Goal: Task Accomplishment & Management: Manage account settings

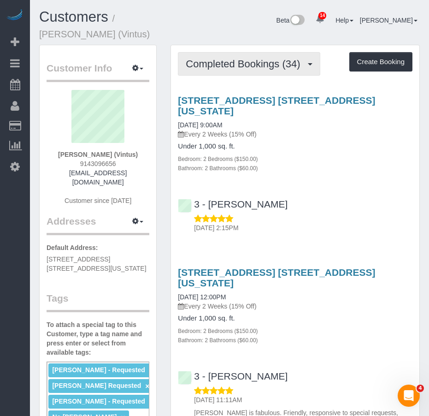
click at [219, 60] on span "Completed Bookings (34)" at bounding box center [245, 64] width 119 height 12
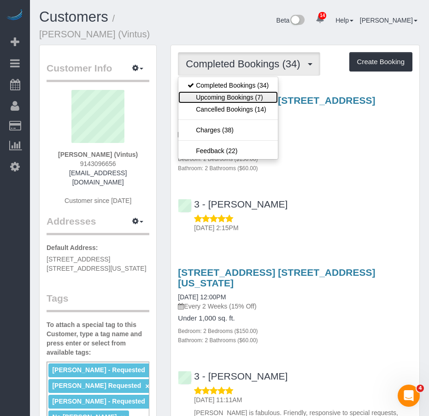
click at [208, 99] on link "Upcoming Bookings (7)" at bounding box center [228, 97] width 100 height 12
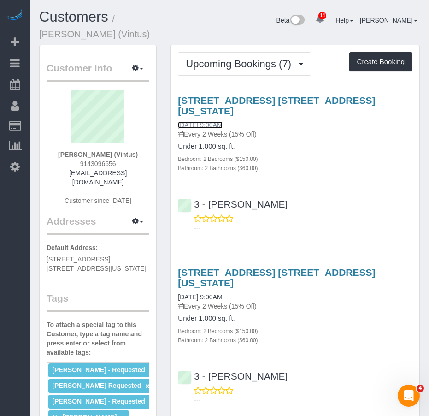
click at [207, 125] on link "[DATE] 9:00AM" at bounding box center [200, 124] width 44 height 7
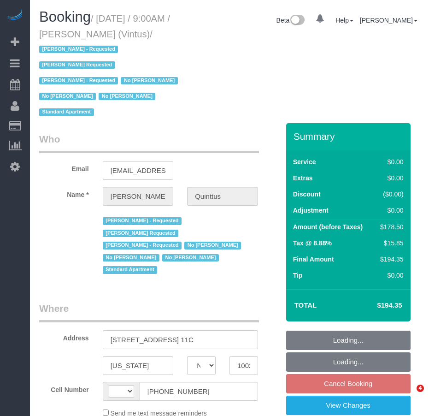
select select "NY"
select select "string:[GEOGRAPHIC_DATA]"
select select "object:831"
select select "number:57"
select select "number:75"
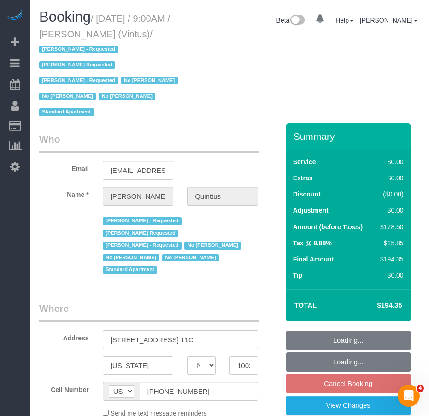
select select "number:15"
select select "number:6"
select select "number:21"
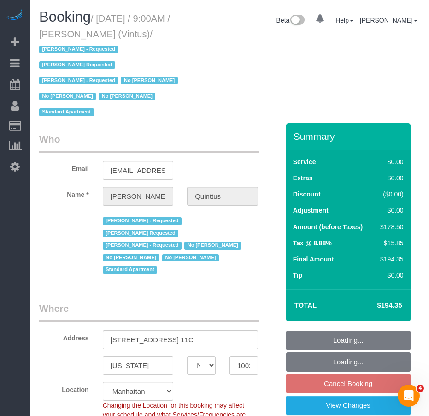
select select "string:stripe-pm_1Ja6tG4VGloSiKo7QF40GMO6"
select select "object:1102"
select select "2"
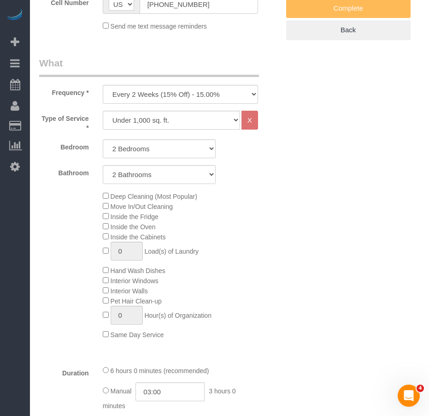
select select "spot2"
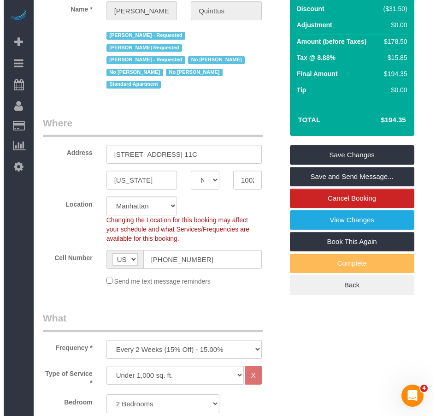
scroll to position [184, 0]
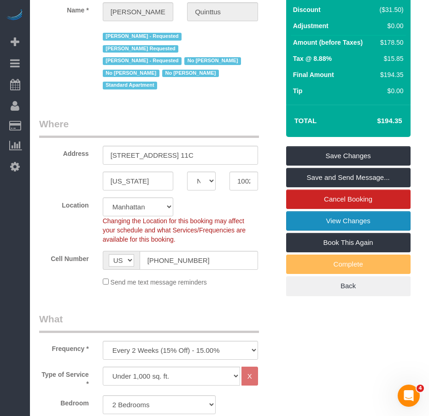
click at [320, 219] on link "View Changes" at bounding box center [348, 220] width 124 height 19
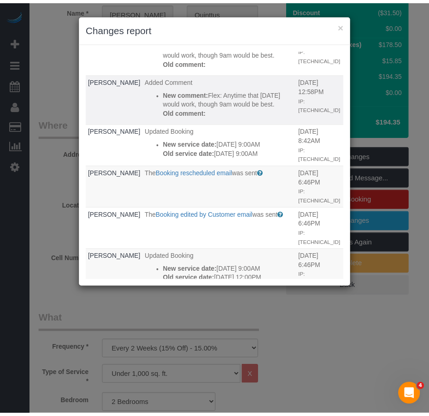
scroll to position [138, 0]
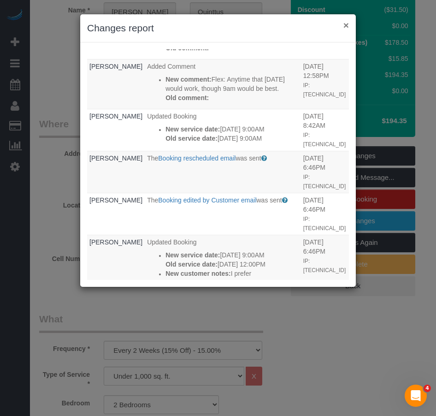
drag, startPoint x: 344, startPoint y: 26, endPoint x: 330, endPoint y: 16, distance: 17.3
click at [344, 25] on button "×" at bounding box center [346, 25] width 6 height 10
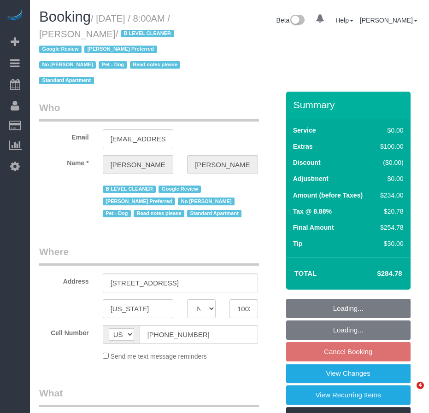
select select "NY"
select select "string:stripe-pm_1Iw5F44VGloSiKo7Msqfv3Zn"
select select "number:56"
select select "number:72"
select select "number:13"
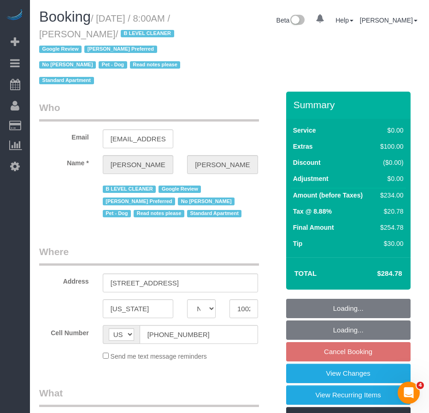
select select "number:6"
select select "object:913"
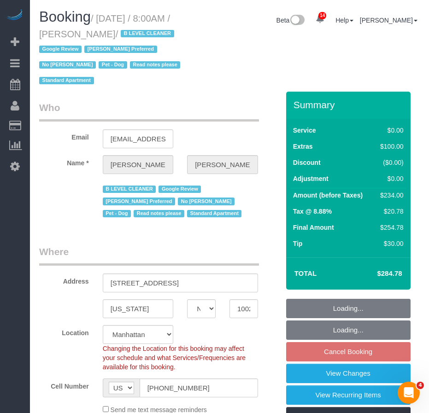
select select "1"
select select "spot1"
select select "object:1025"
select select "1"
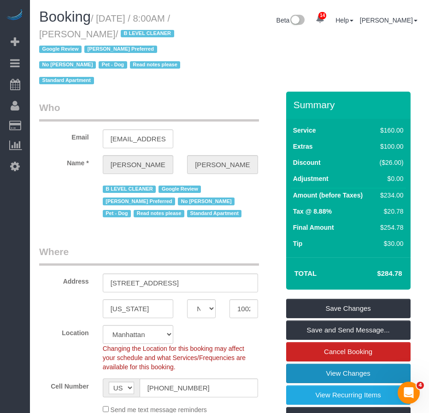
click at [377, 374] on link "View Changes" at bounding box center [348, 373] width 124 height 19
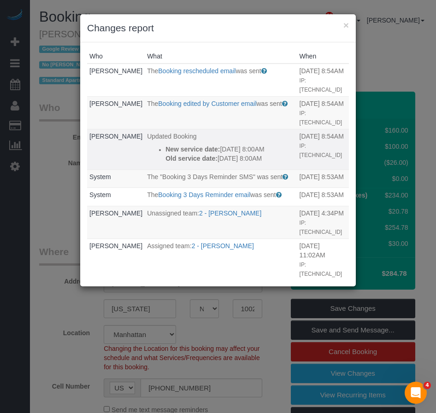
drag, startPoint x: 188, startPoint y: 178, endPoint x: 152, endPoint y: 151, distance: 45.4
click at [165, 151] on div "New service date: 09/19/2025 8:00AM Old service date: 09/12/2025 8:00AM" at bounding box center [229, 154] width 129 height 18
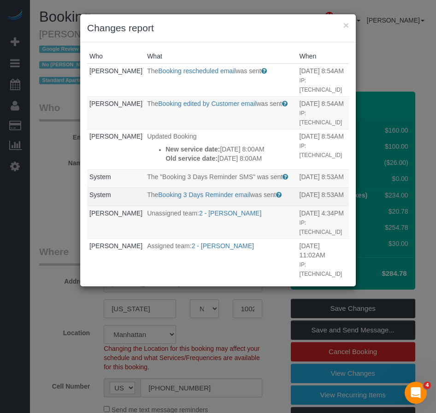
copy div "New service date: 09/19/2025 8:00AM Old service date: 09/12/2025 8:00AM"
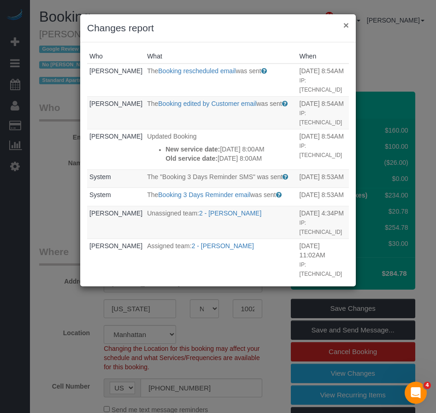
click at [346, 25] on button "×" at bounding box center [346, 25] width 6 height 10
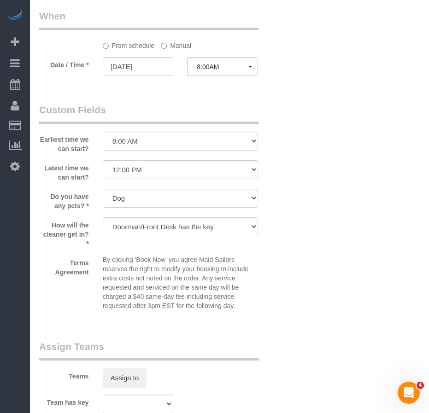
scroll to position [968, 0]
